Goal: Task Accomplishment & Management: Use online tool/utility

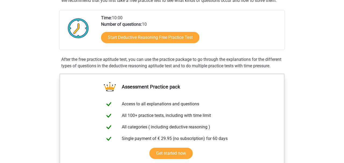
scroll to position [149, 0]
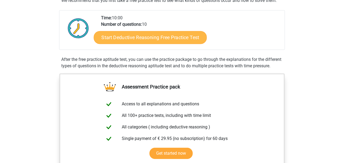
click at [153, 37] on link "Start Deductive Reasoning Free Practice Test" at bounding box center [150, 37] width 113 height 13
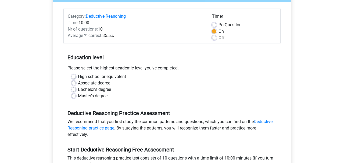
scroll to position [62, 0]
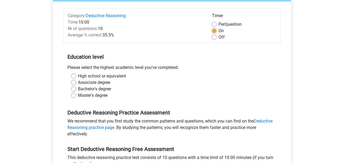
click at [78, 95] on label "Master's degree" at bounding box center [93, 95] width 30 height 6
click at [74, 95] on input "Master's degree" at bounding box center [73, 94] width 4 height 5
radio input "true"
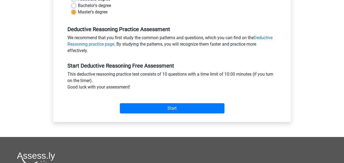
scroll to position [154, 0]
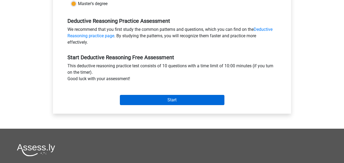
click at [158, 101] on input "Start" at bounding box center [172, 100] width 105 height 10
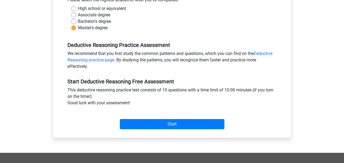
scroll to position [130, 0]
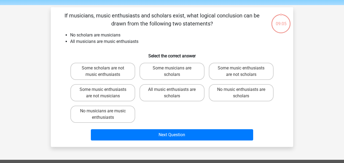
scroll to position [16, 0]
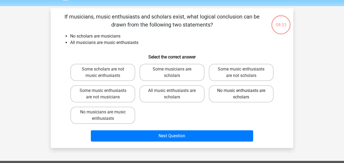
click at [224, 97] on label "No music enthusiasts are scholars" at bounding box center [241, 93] width 65 height 17
click at [241, 94] on input "No music enthusiasts are scholars" at bounding box center [242, 92] width 3 height 3
radio input "true"
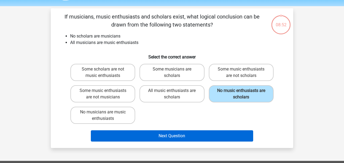
click at [224, 136] on button "Next Question" at bounding box center [172, 136] width 163 height 11
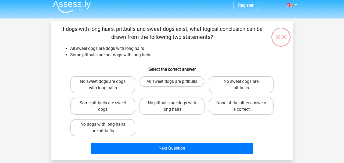
scroll to position [3, 0]
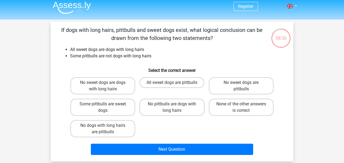
click at [277, 40] on div "08:30" at bounding box center [281, 34] width 20 height 13
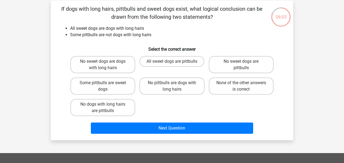
scroll to position [25, 0]
